Goal: Use online tool/utility: Utilize a website feature to perform a specific function

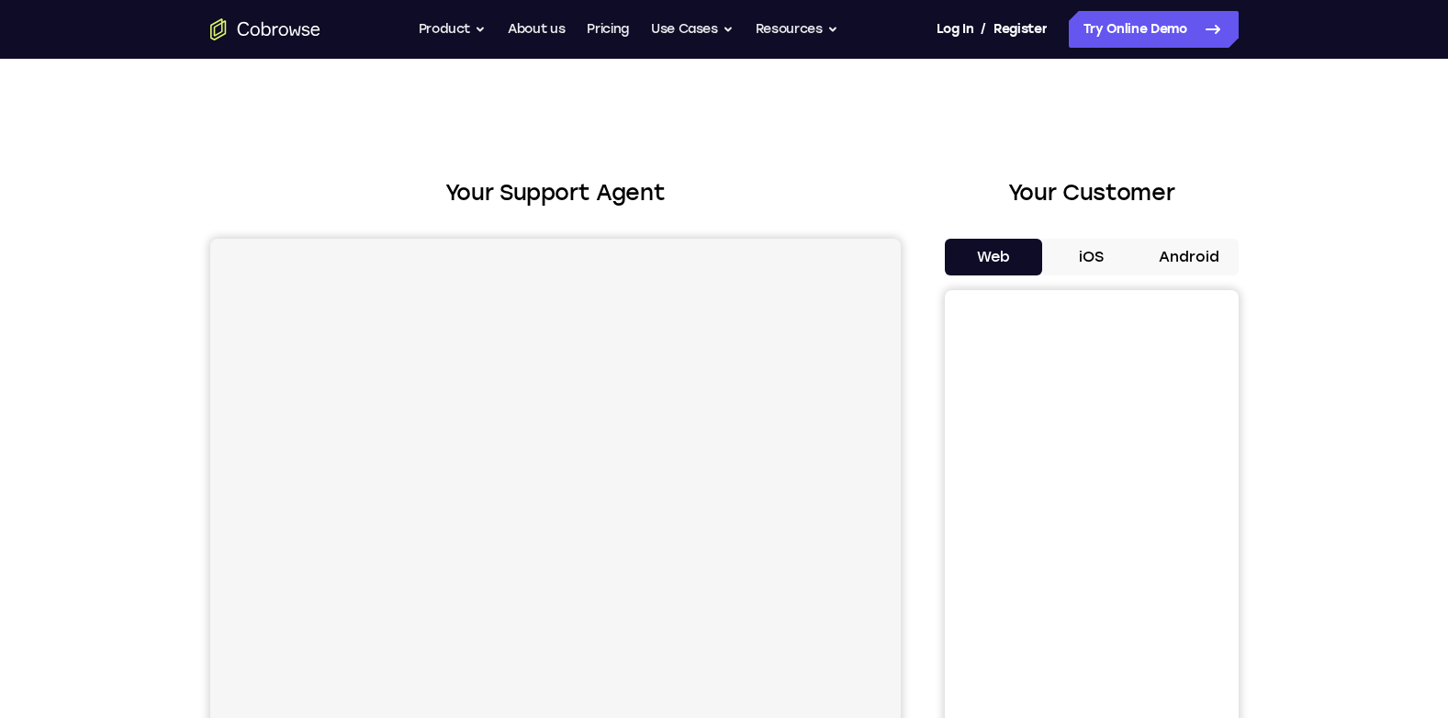
click at [1195, 260] on button "Android" at bounding box center [1190, 257] width 98 height 37
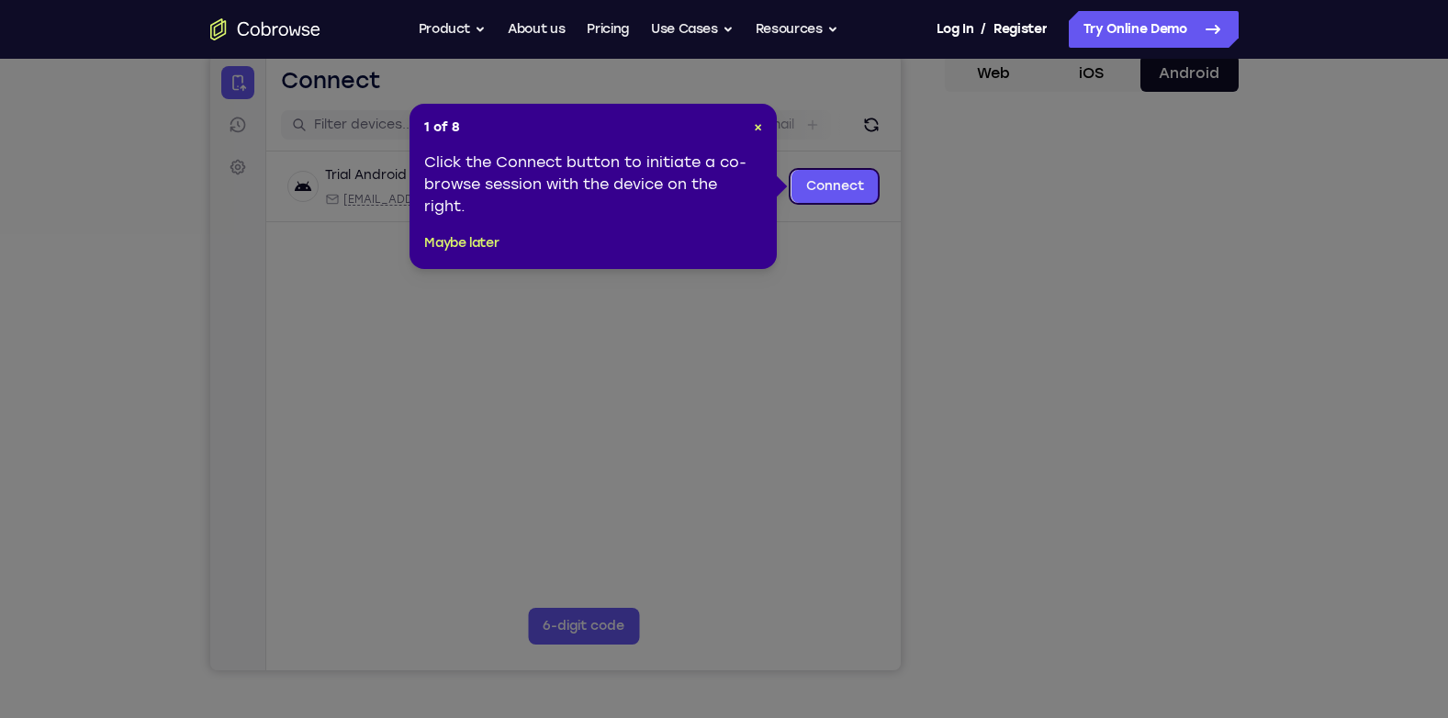
click at [486, 229] on div "1 of 8 × Click the Connect button to initiate a co-browse session with the devi…" at bounding box center [593, 186] width 367 height 165
click at [480, 250] on button "Maybe later" at bounding box center [461, 243] width 74 height 22
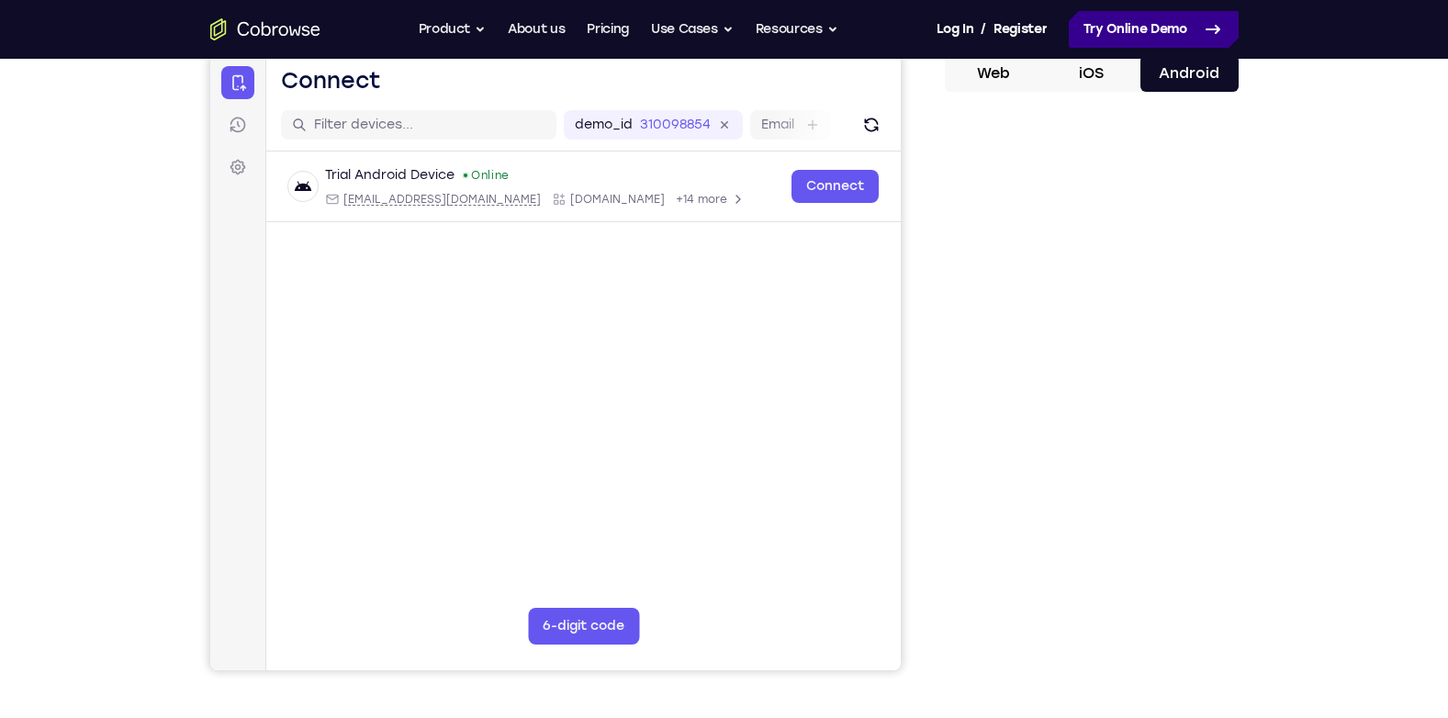
click at [1136, 27] on link "Try Online Demo" at bounding box center [1154, 29] width 170 height 37
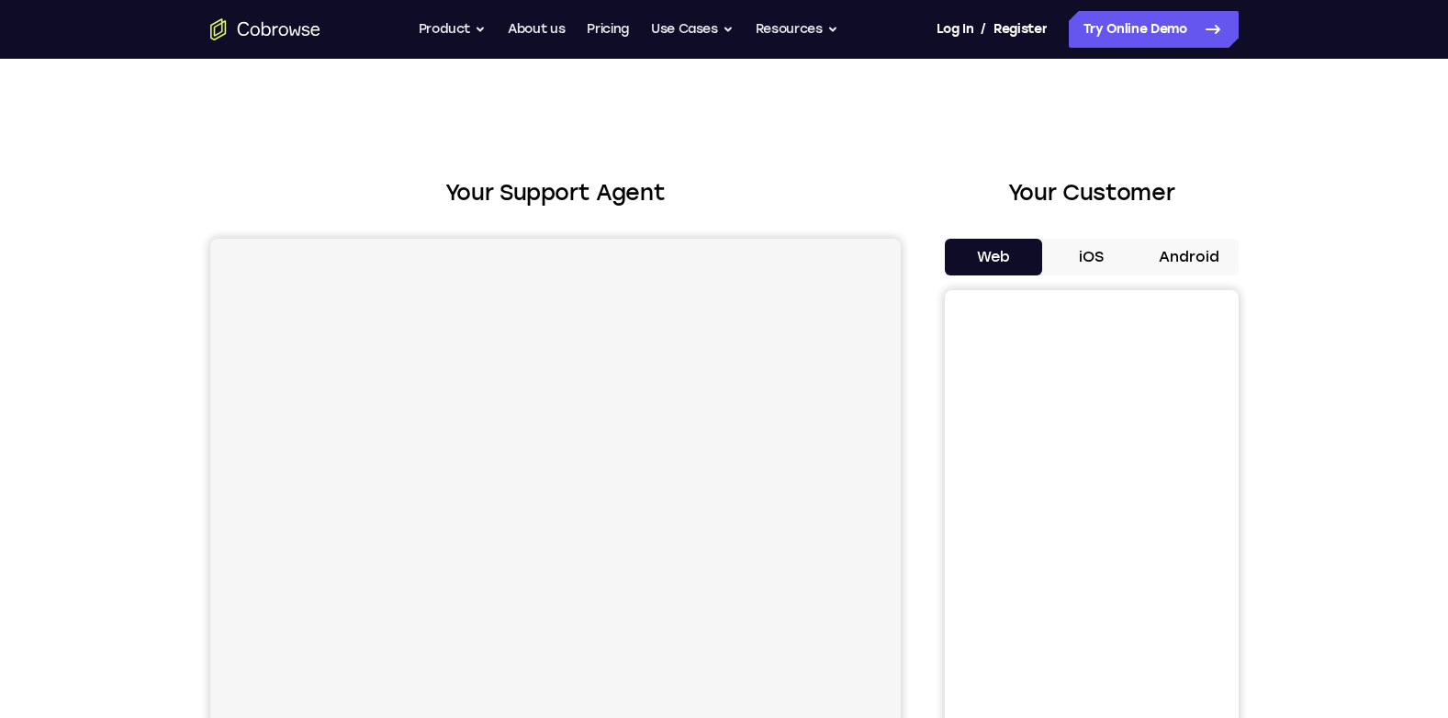
click at [1196, 258] on button "Android" at bounding box center [1190, 257] width 98 height 37
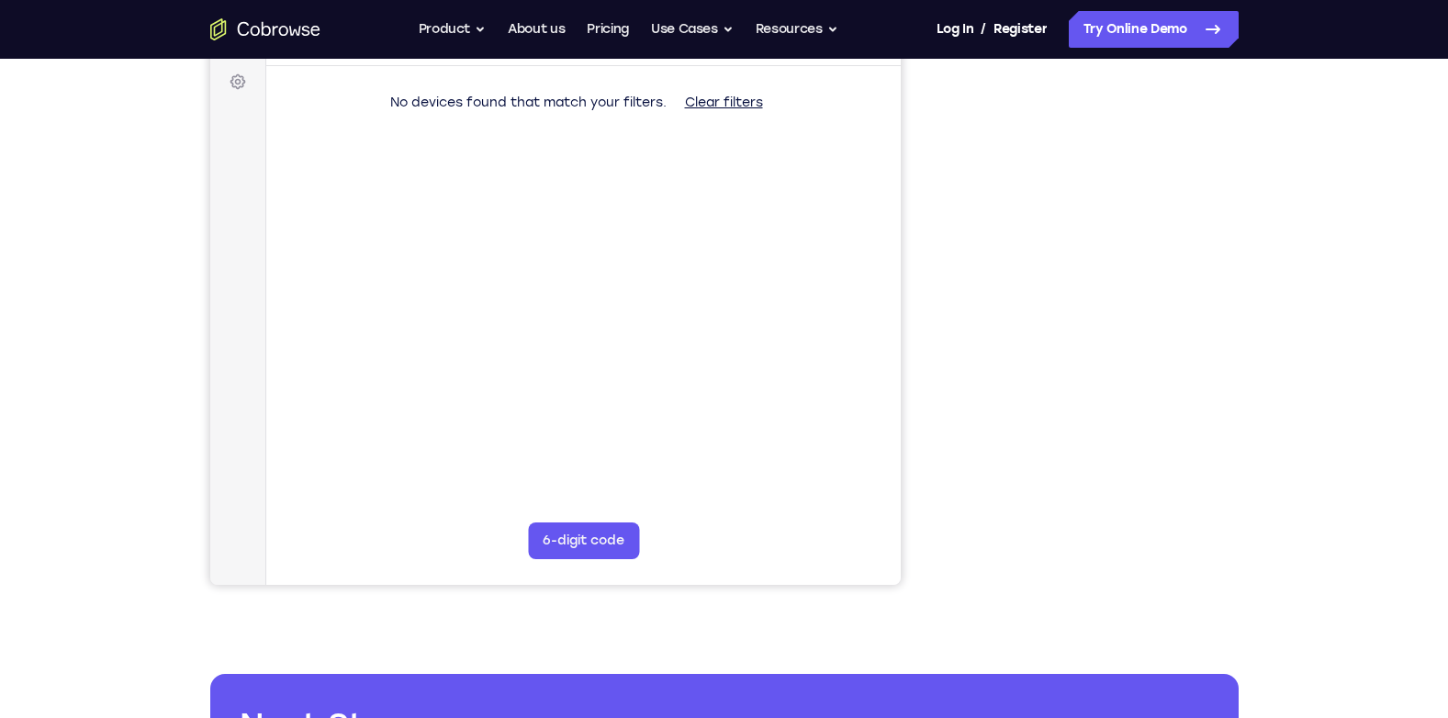
scroll to position [275, 0]
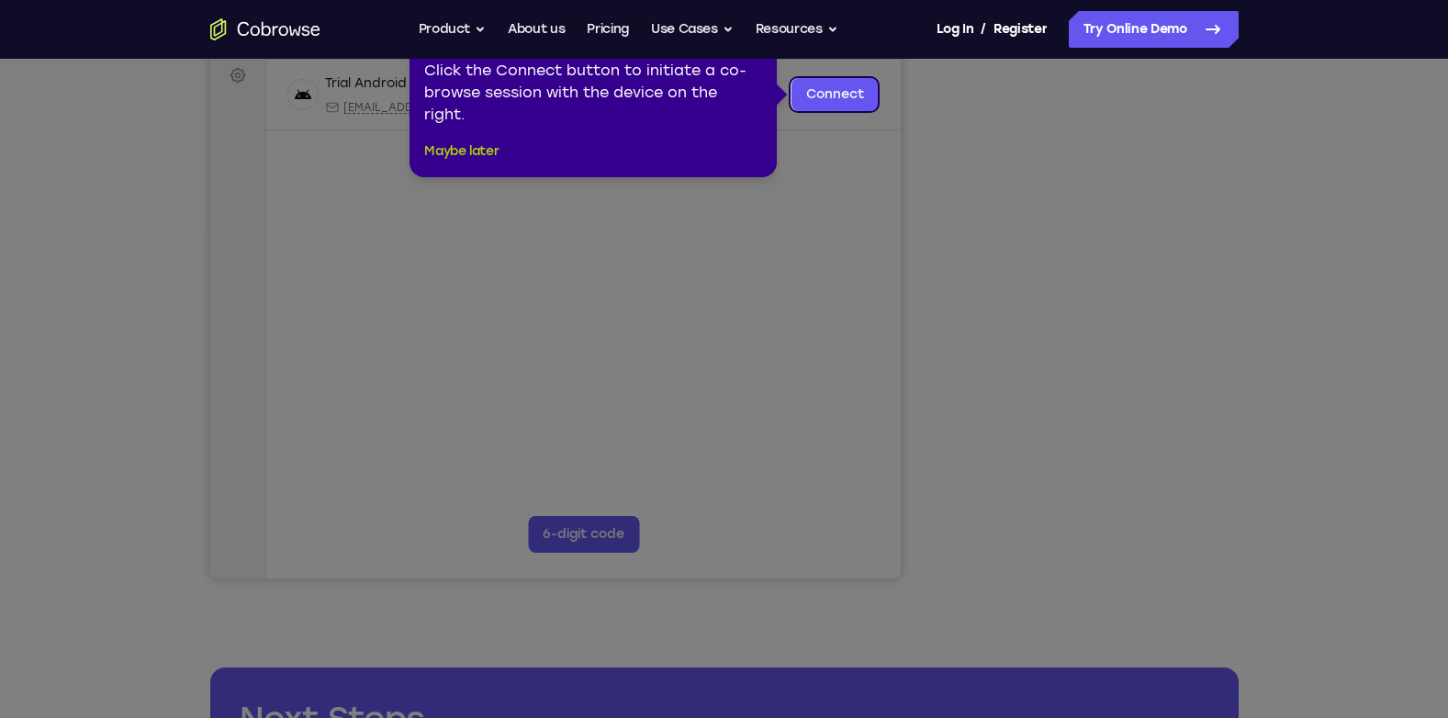
click at [455, 149] on button "Maybe later" at bounding box center [461, 152] width 74 height 22
